Goal: Find specific page/section: Find specific page/section

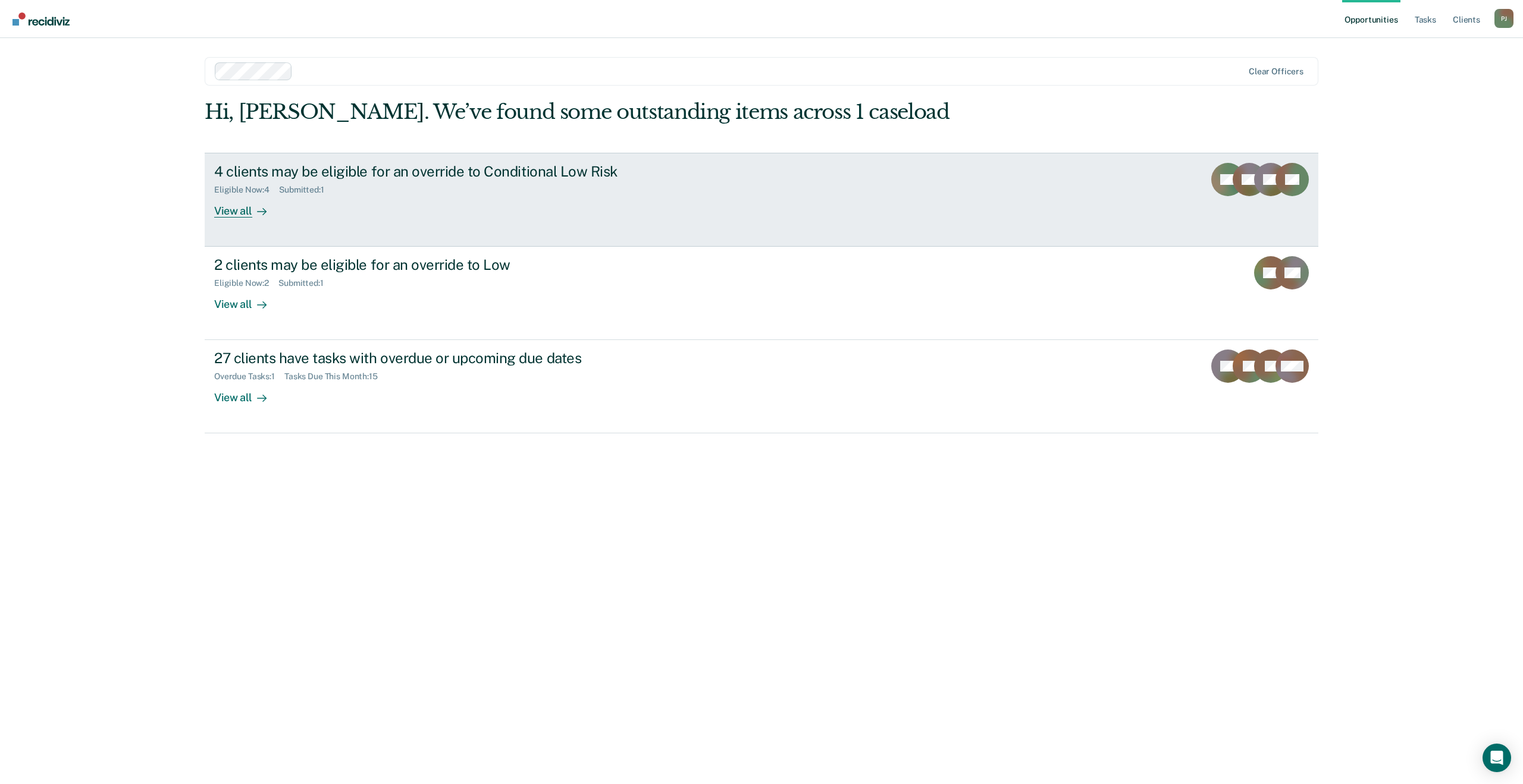
click at [721, 209] on link "4 clients may be eligible for an override to Conditional Low Risk Eligible Now …" at bounding box center [762, 200] width 1114 height 94
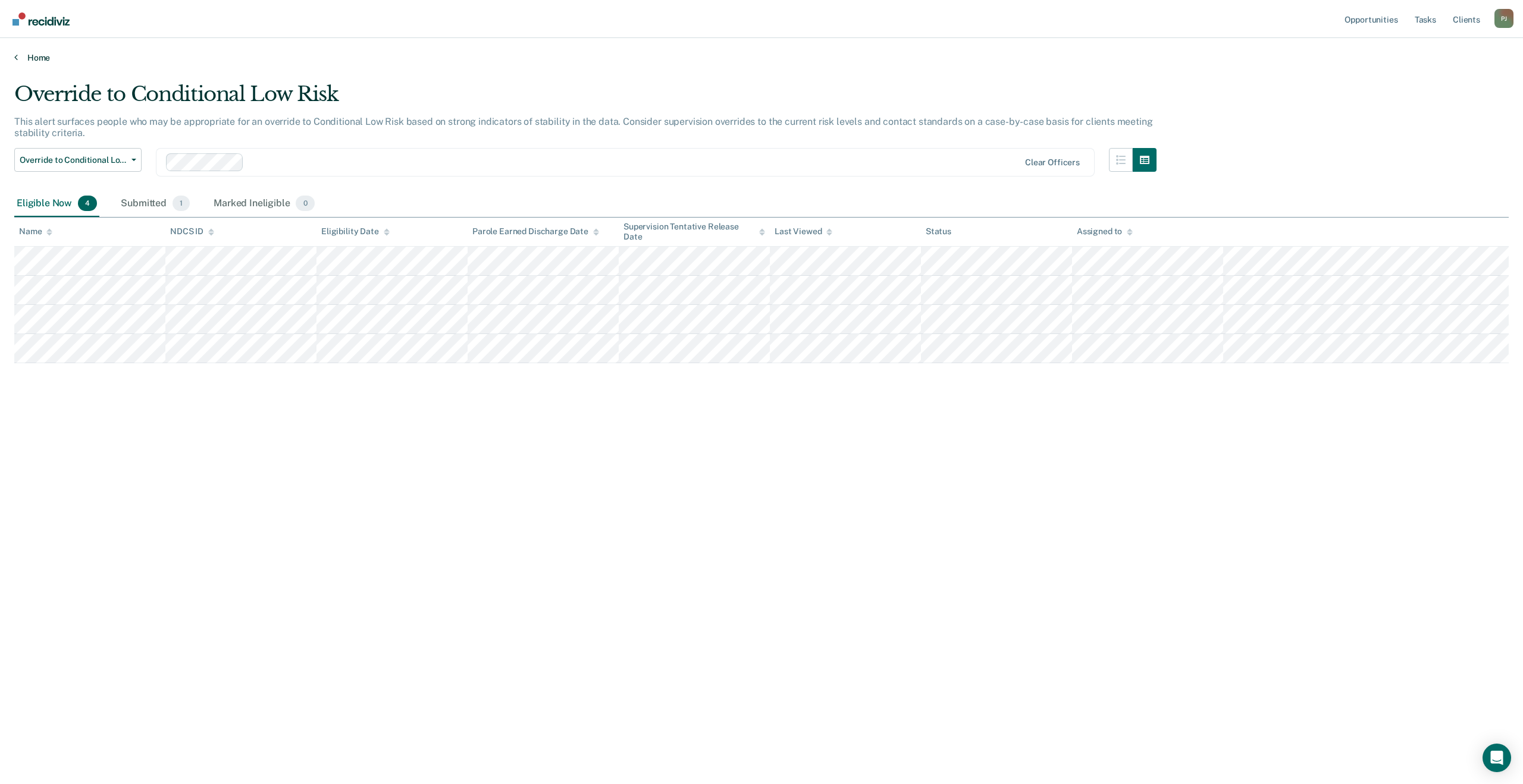
click at [38, 59] on link "Home" at bounding box center [762, 58] width 1495 height 11
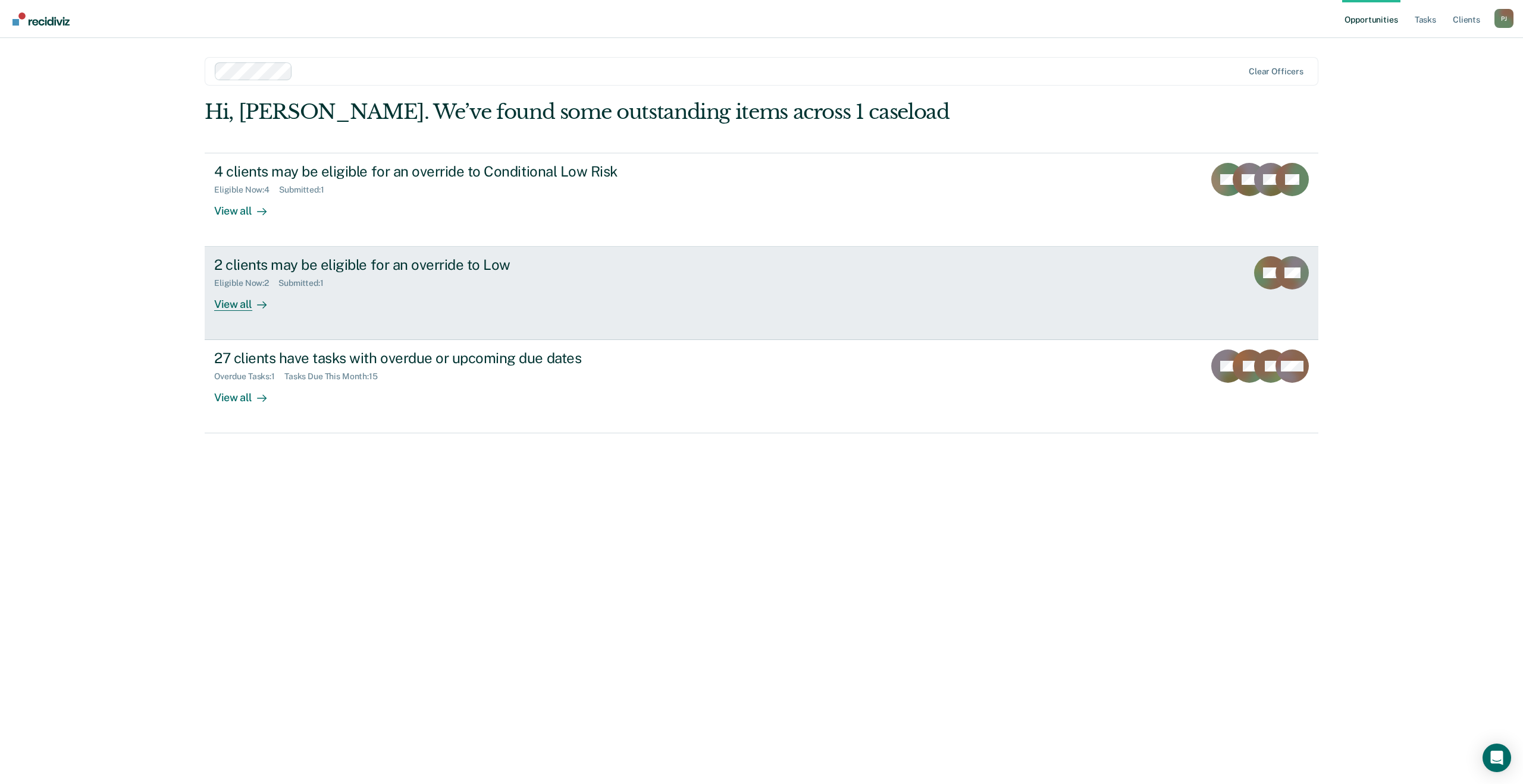
click at [560, 306] on div "2 clients may be eligible for an override to Low Eligible Now : 2 Submitted : 1…" at bounding box center [437, 283] width 446 height 54
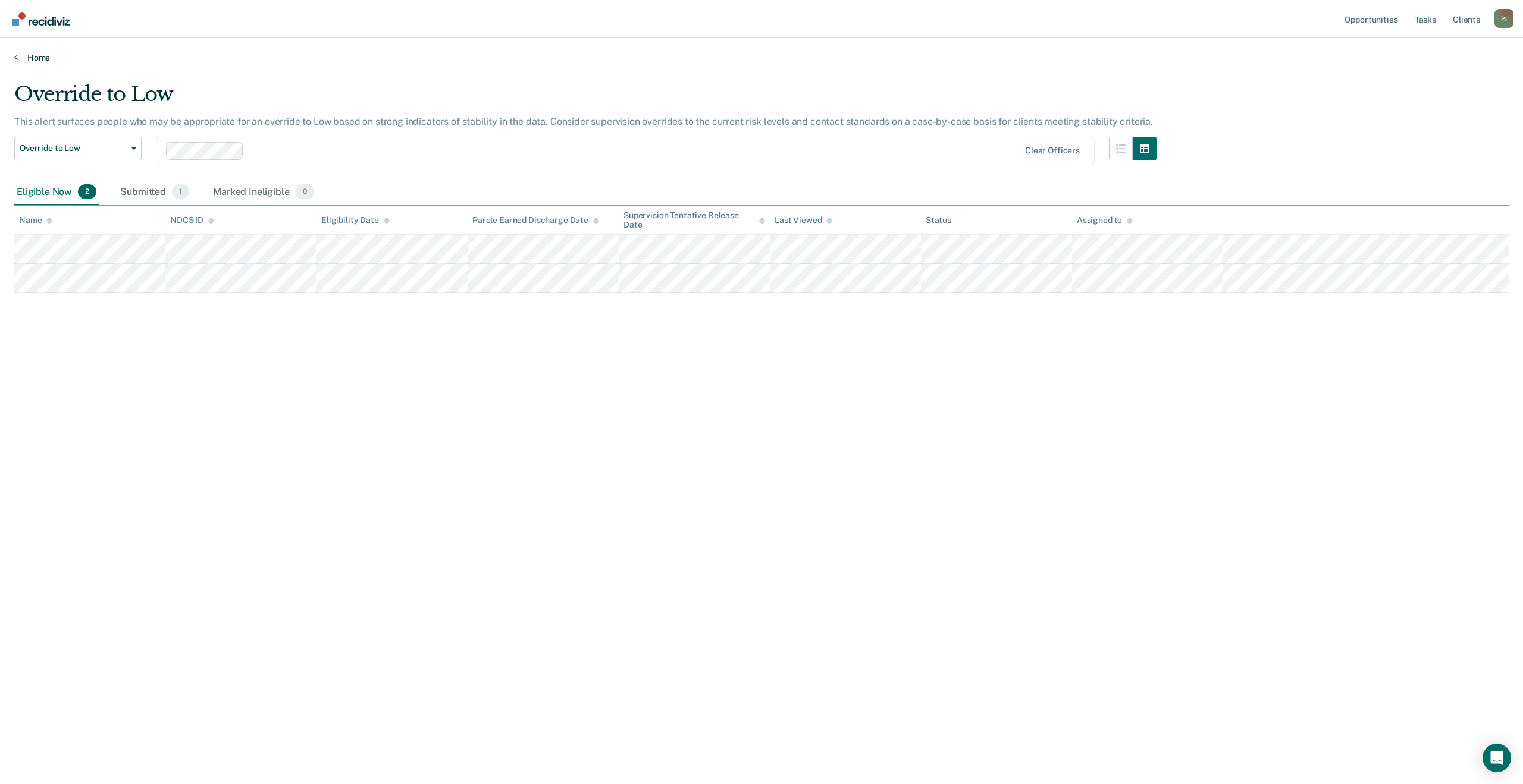
click at [28, 57] on link "Home" at bounding box center [762, 58] width 1495 height 11
